Goal: Find specific page/section

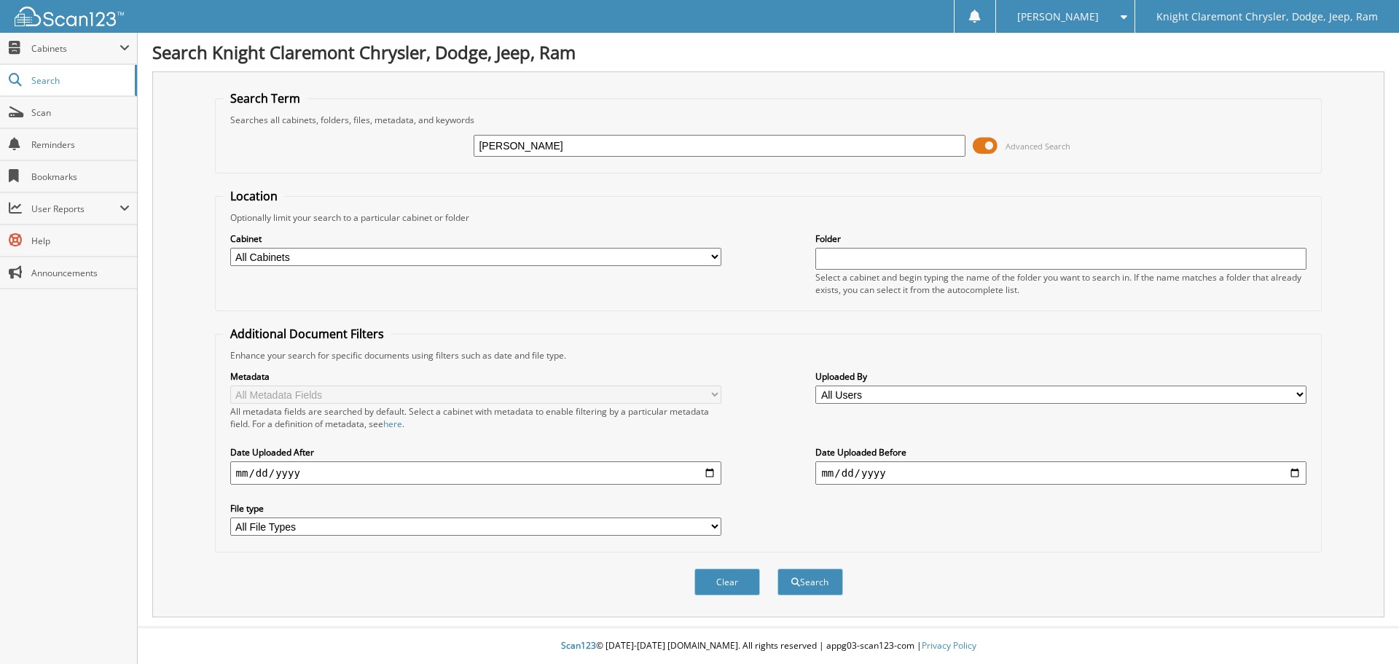
type input "[PERSON_NAME]"
click at [777, 568] on button "Search" at bounding box center [810, 581] width 66 height 27
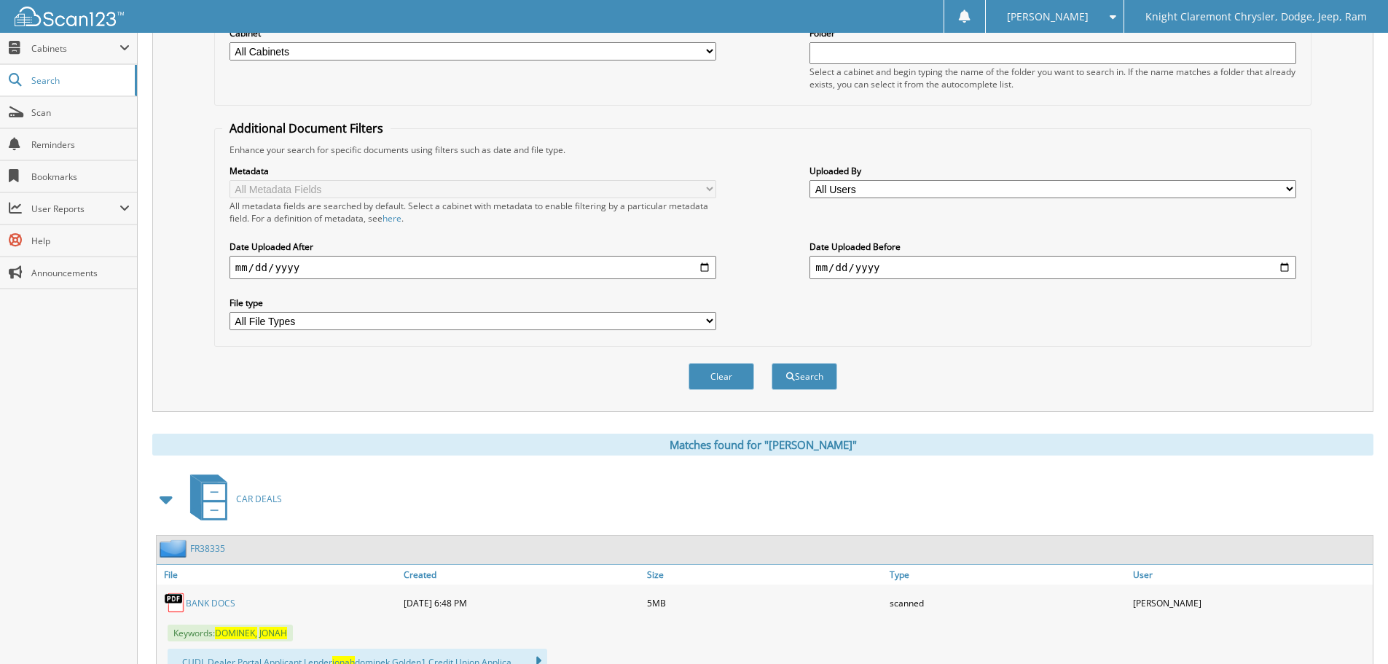
scroll to position [414, 0]
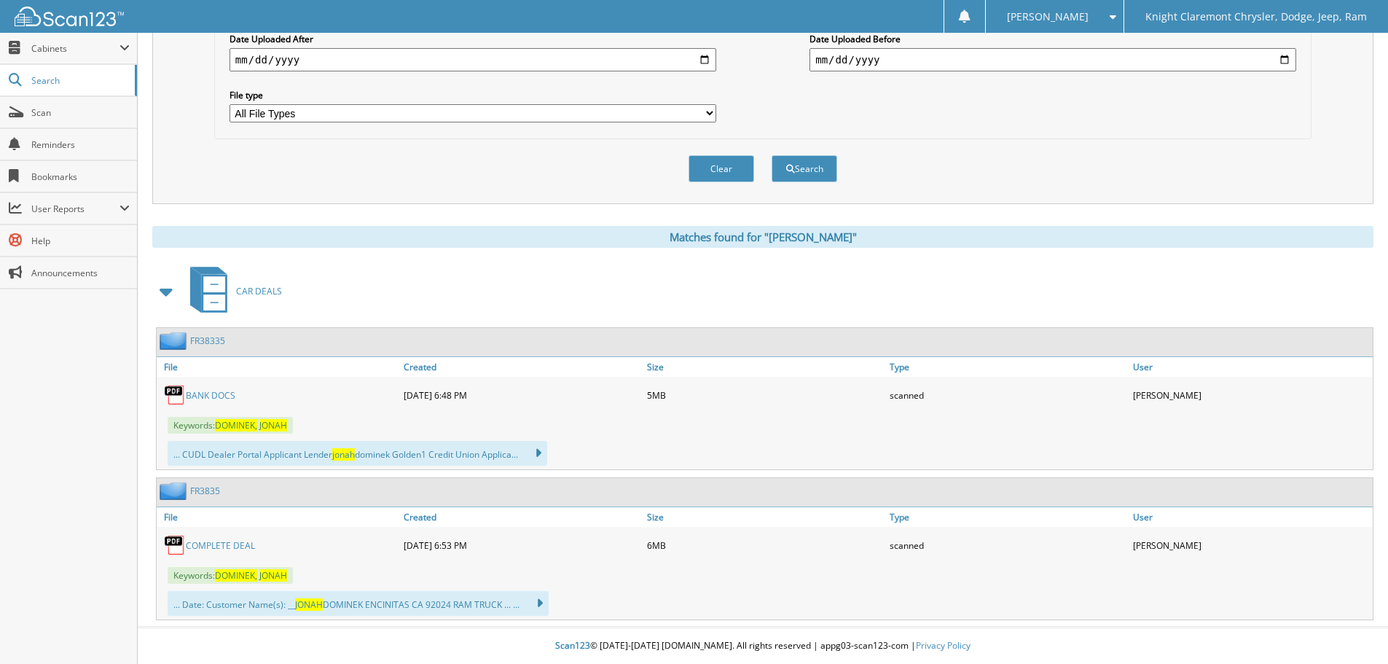
click at [212, 393] on link "BANK DOCS" at bounding box center [211, 395] width 50 height 12
drag, startPoint x: 49, startPoint y: 112, endPoint x: 109, endPoint y: 117, distance: 59.9
click at [49, 112] on span "Scan" at bounding box center [80, 112] width 98 height 12
